Goal: Task Accomplishment & Management: Manage account settings

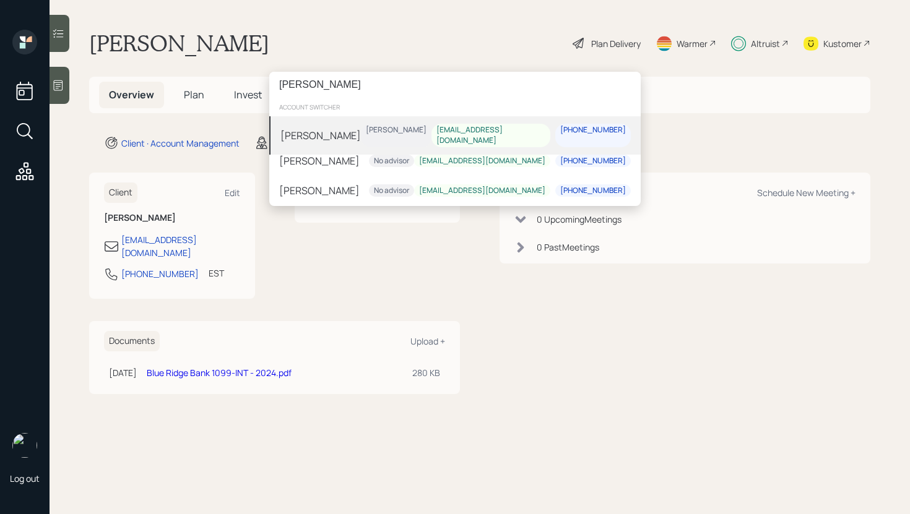
type input "[PERSON_NAME]"
click at [403, 133] on div "Nancy Johnson Jonah Coleman nlj530@hotmail.com 301-832-1449" at bounding box center [454, 135] width 371 height 38
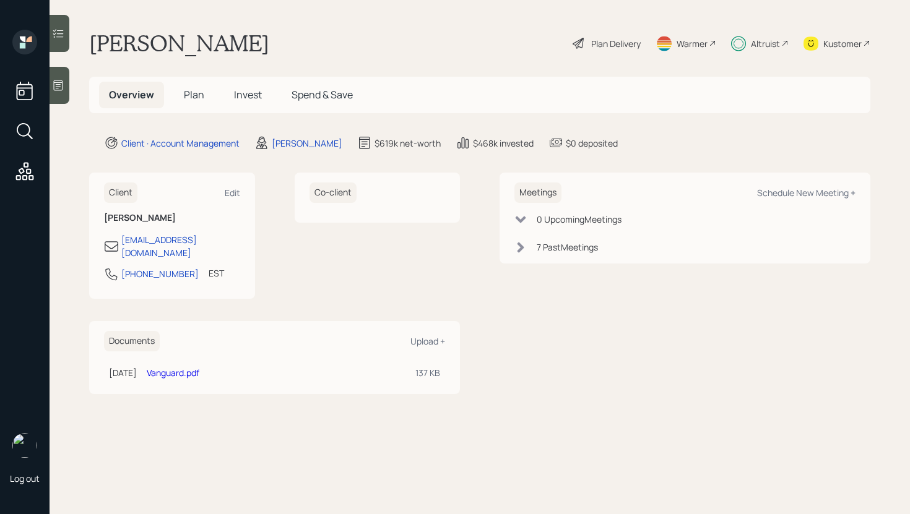
click at [64, 33] on icon at bounding box center [58, 33] width 12 height 12
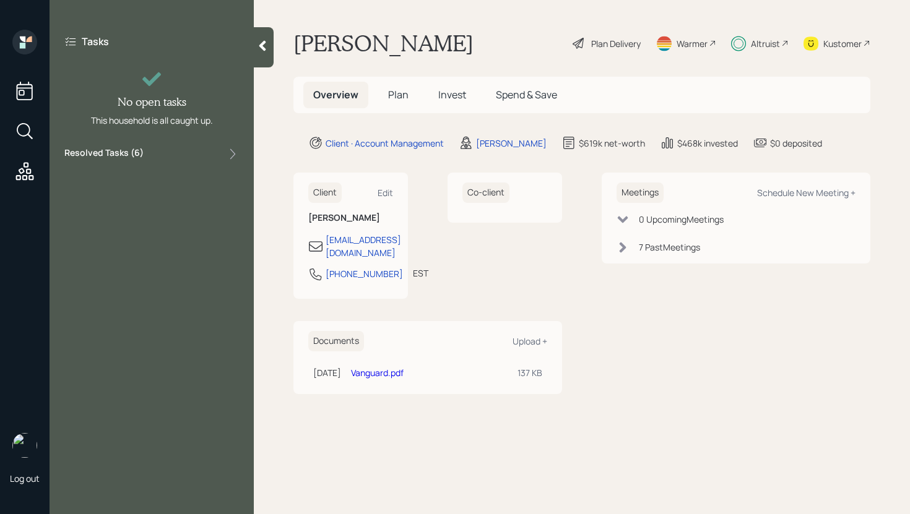
click at [178, 152] on div "Resolved Tasks ( 6 )" at bounding box center [151, 154] width 175 height 15
